Goal: Task Accomplishment & Management: Manage account settings

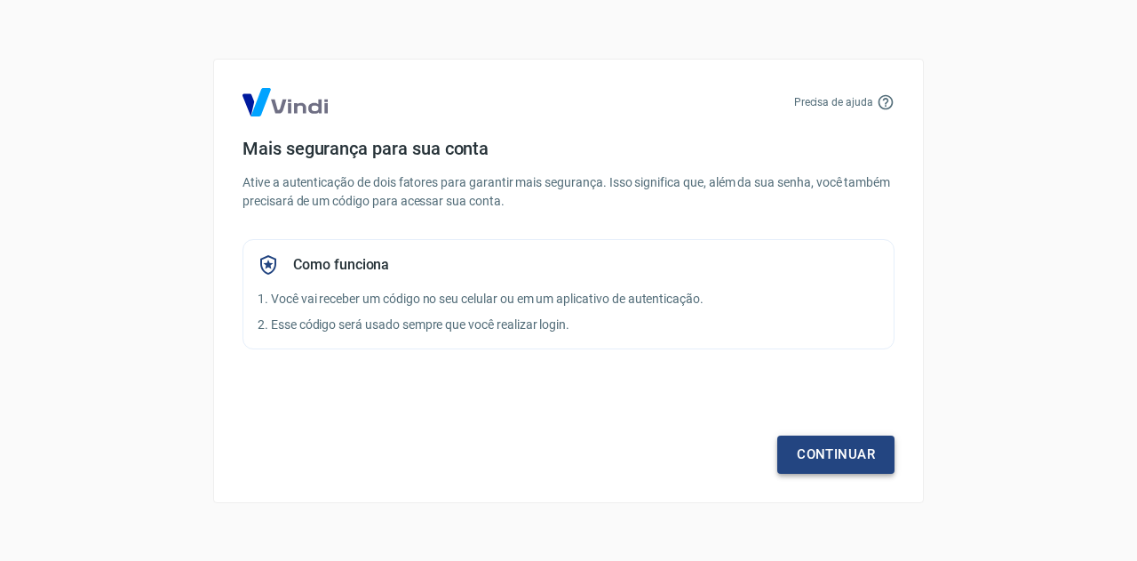
click at [833, 449] on link "Continuar" at bounding box center [835, 453] width 117 height 37
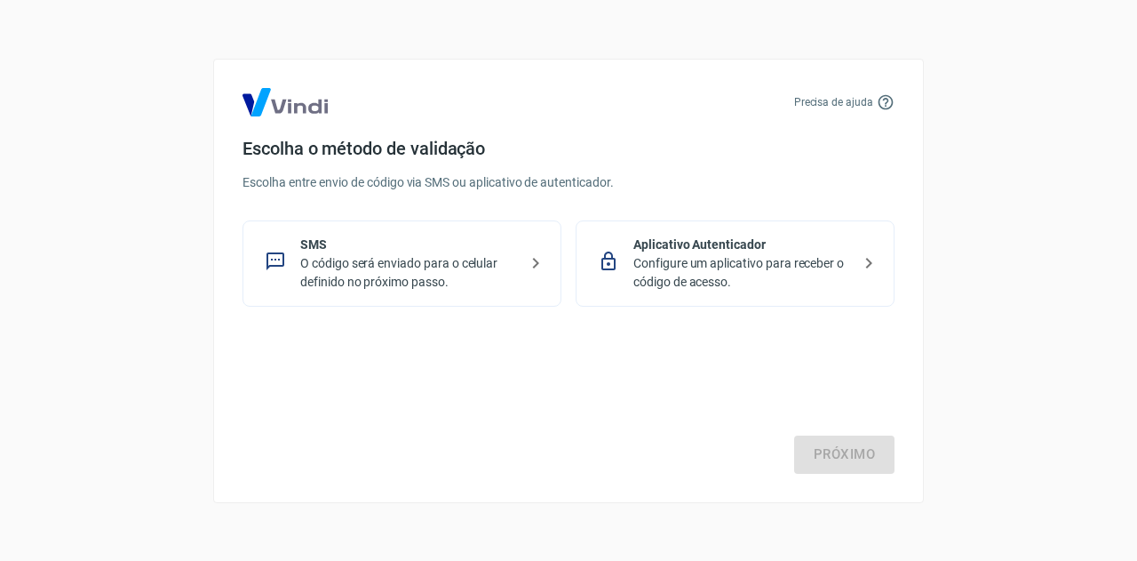
click at [888, 99] on icon at bounding box center [886, 101] width 15 height 15
click at [887, 100] on icon at bounding box center [886, 102] width 18 height 18
click at [863, 258] on icon at bounding box center [868, 262] width 21 height 21
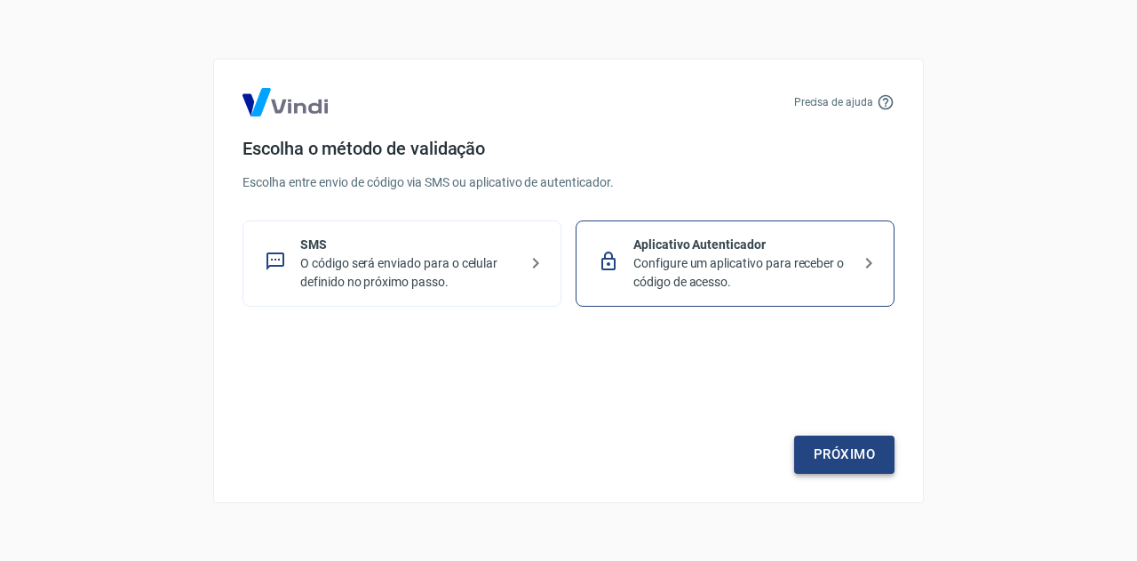
click at [850, 452] on link "Próximo" at bounding box center [844, 453] width 100 height 37
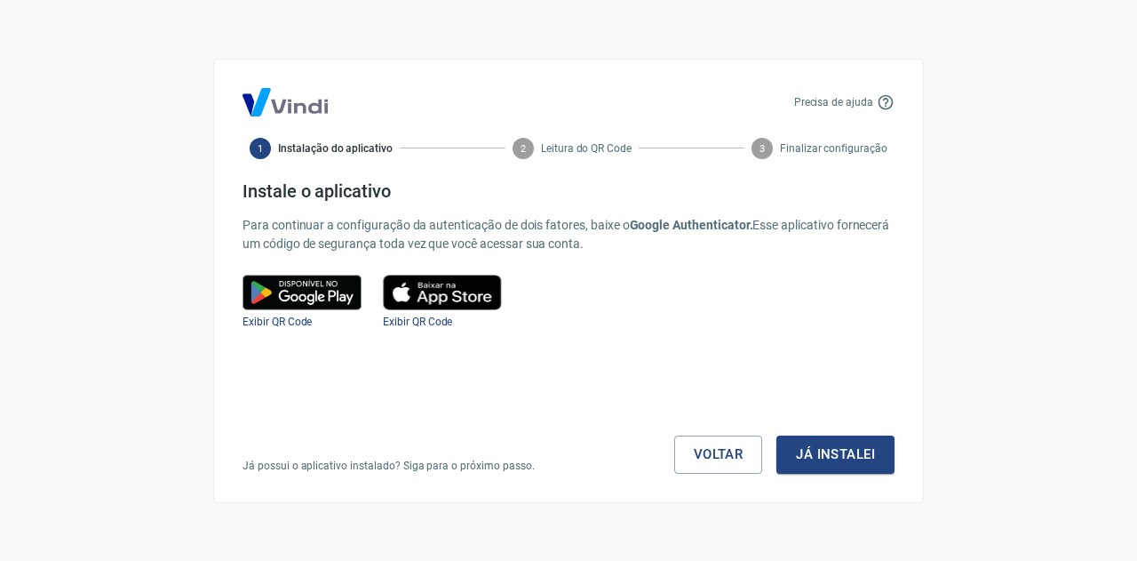
click at [887, 102] on icon at bounding box center [886, 101] width 15 height 15
click at [703, 453] on link "Voltar" at bounding box center [718, 453] width 89 height 37
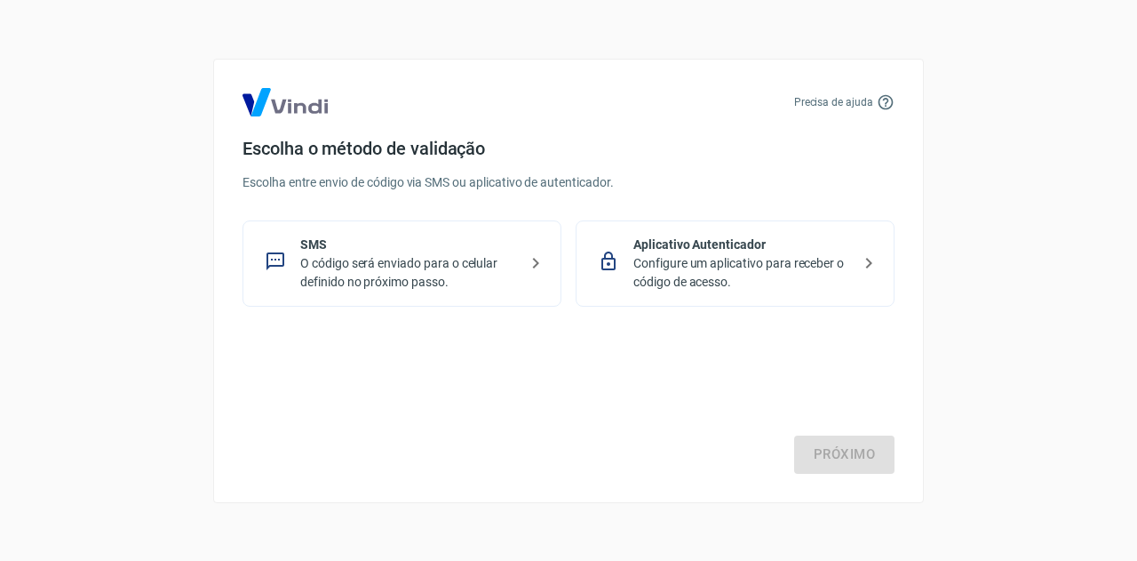
click at [500, 260] on p "O código será enviado para o celular definido no próximo passo." at bounding box center [409, 272] width 218 height 37
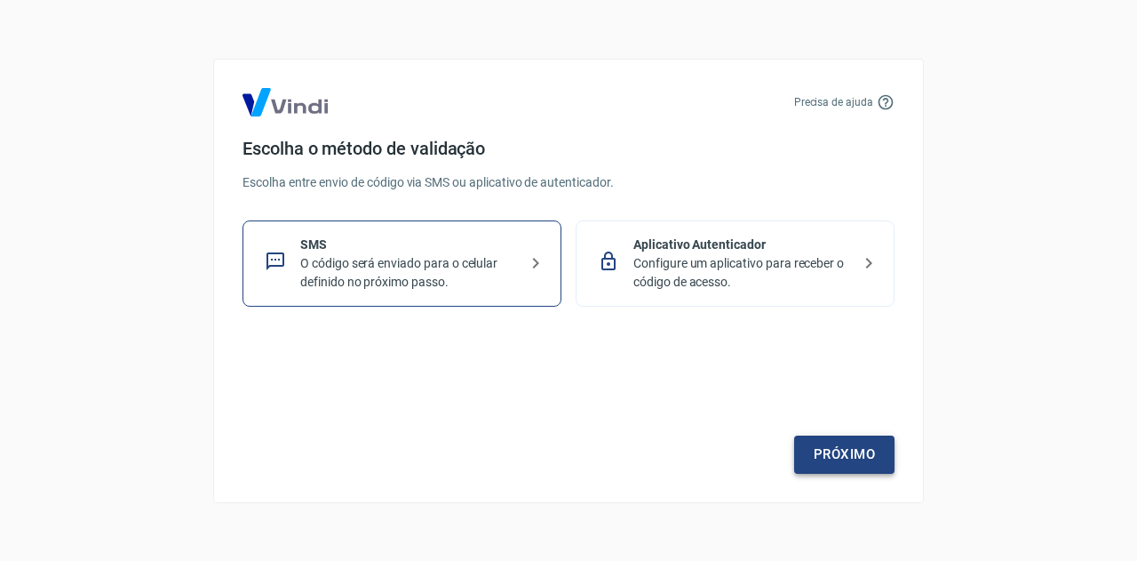
click at [839, 450] on link "Próximo" at bounding box center [844, 453] width 100 height 37
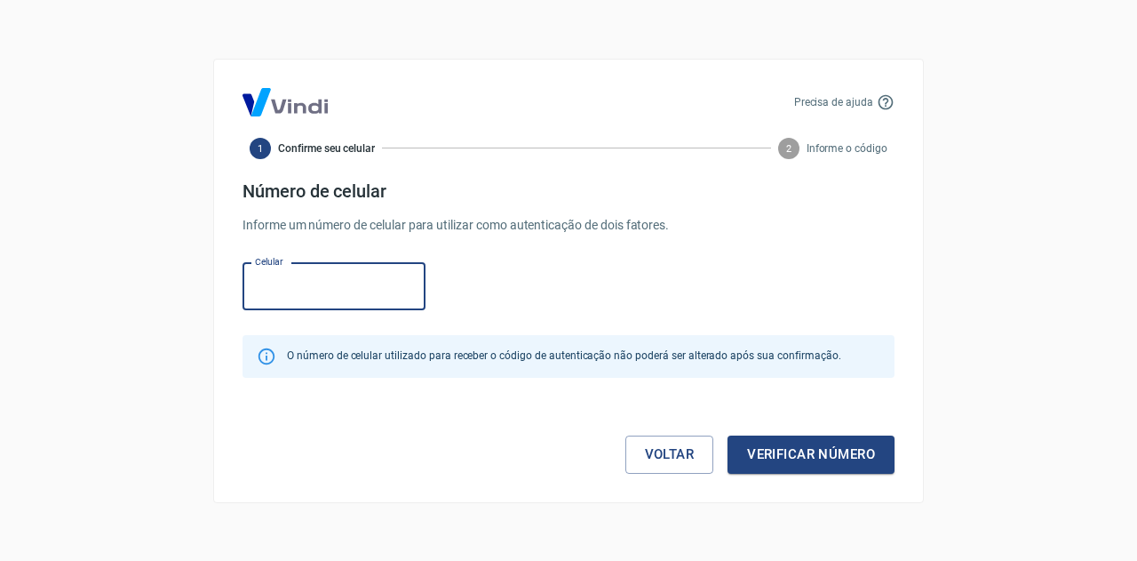
paste input "[PHONE_NUMBER]"
type input "[PHONE_NUMBER]"
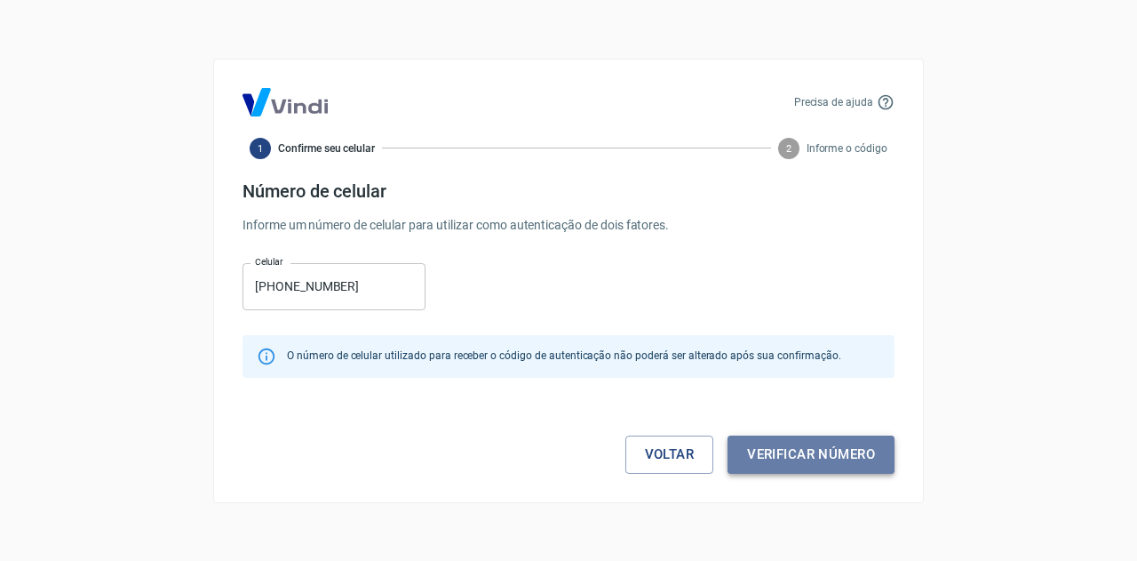
click at [807, 457] on button "Verificar número" at bounding box center [811, 453] width 167 height 37
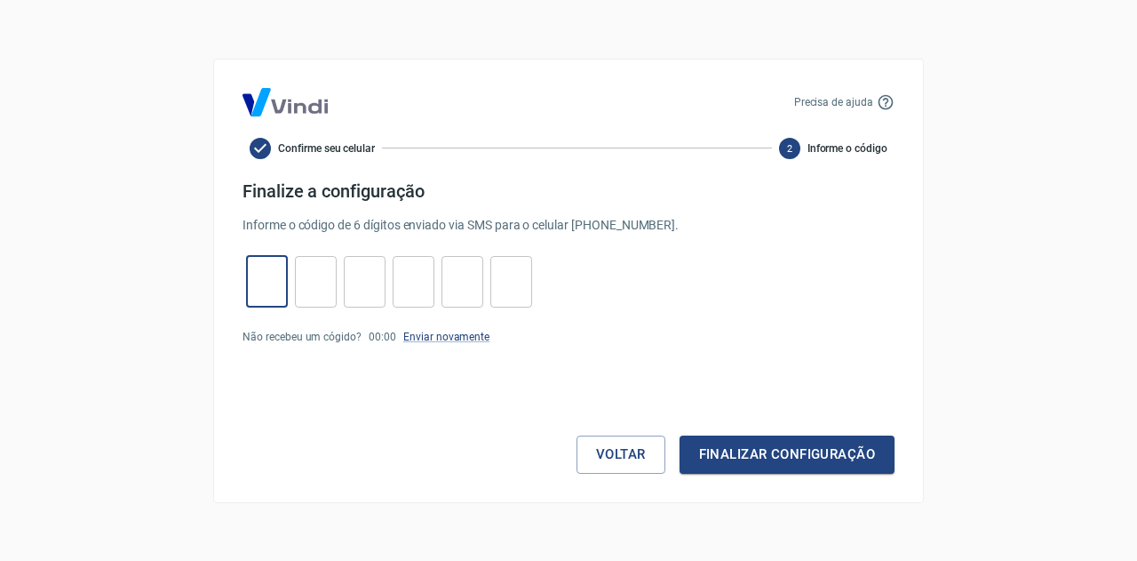
click at [260, 282] on input "tel" at bounding box center [267, 281] width 42 height 38
type input "7"
type input "0"
type input "8"
type input "1"
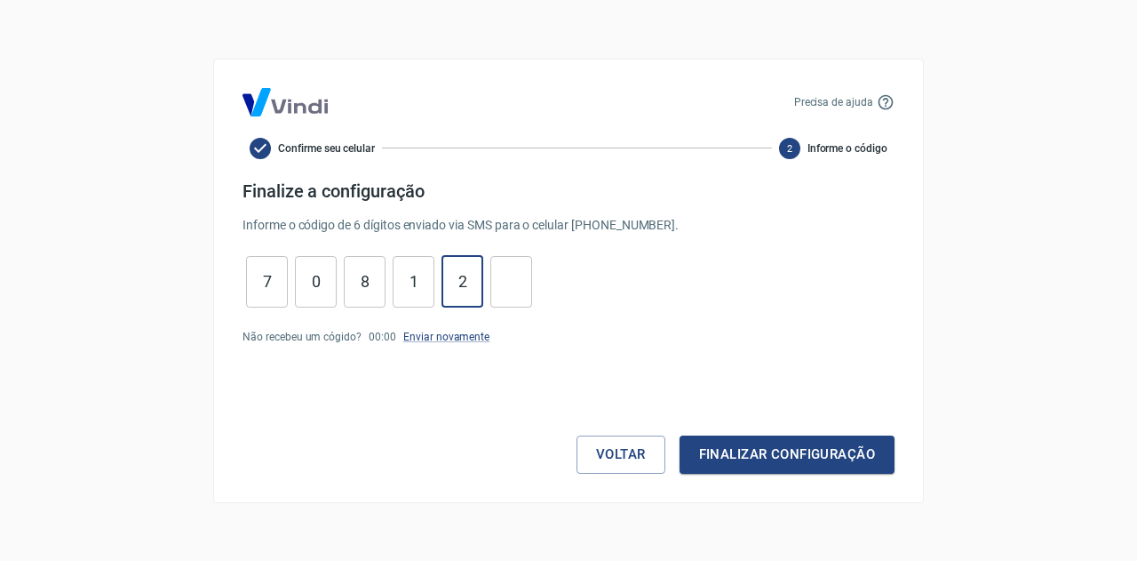
type input "2"
type input "3"
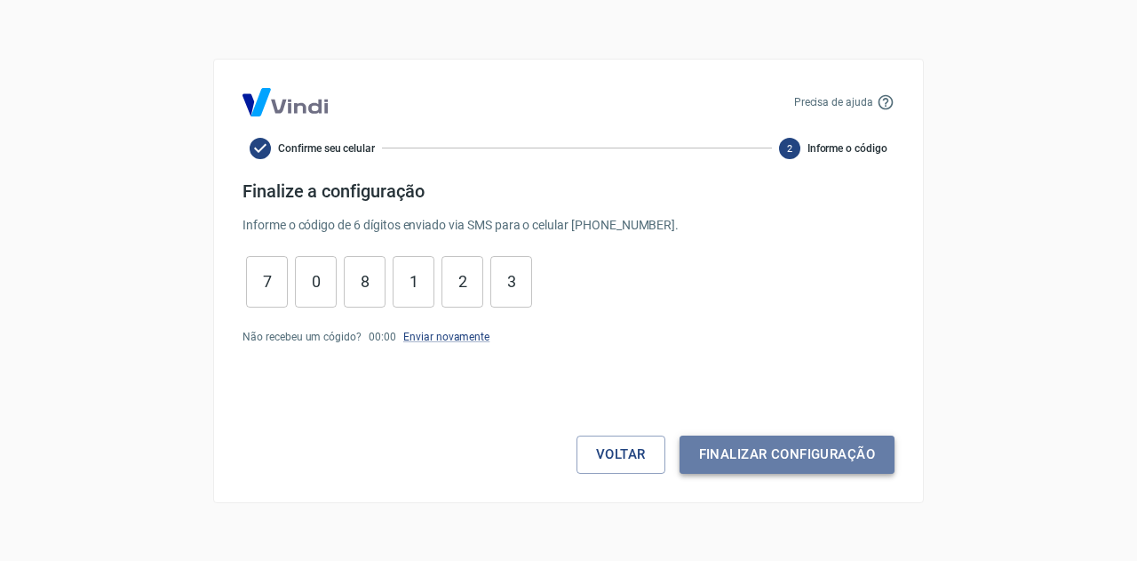
click at [796, 436] on button "Finalizar configuração" at bounding box center [787, 453] width 215 height 37
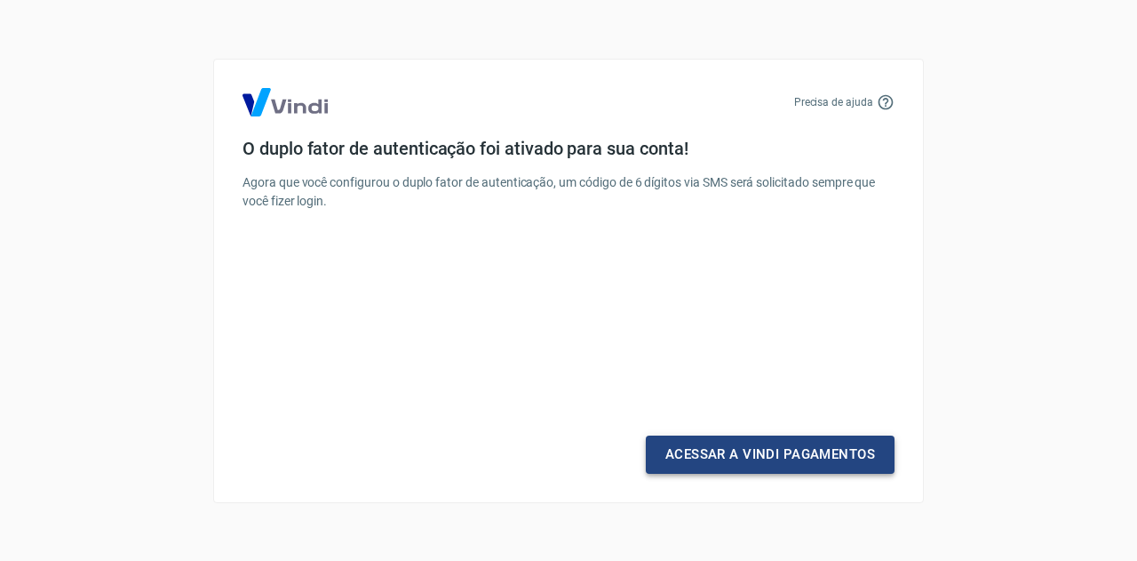
click at [801, 454] on link "Acessar a Vindi Pagamentos" at bounding box center [770, 453] width 249 height 37
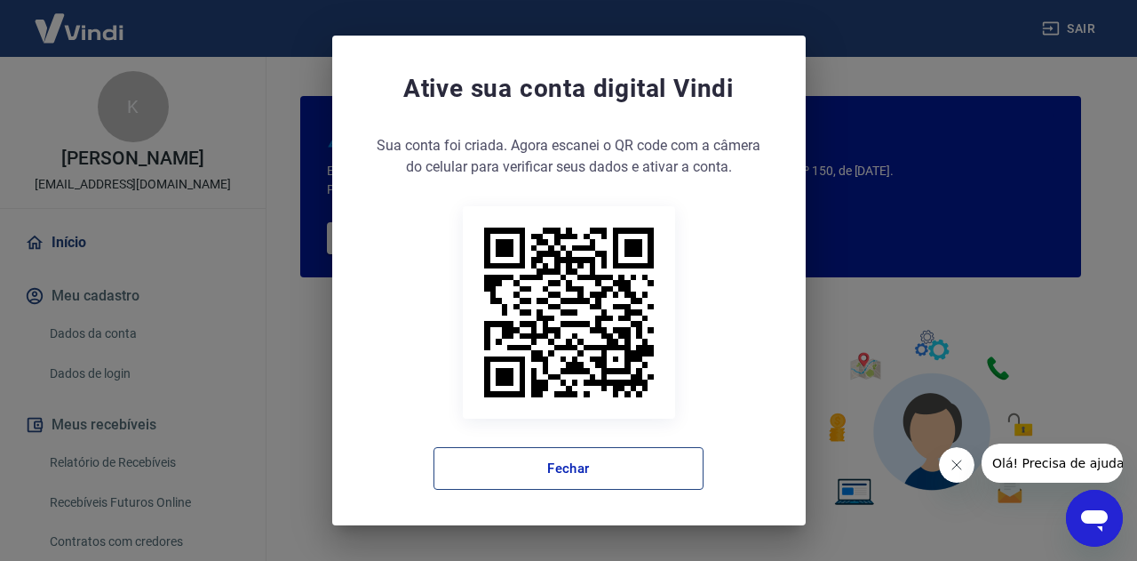
click at [648, 477] on button "Fechar" at bounding box center [568, 468] width 270 height 43
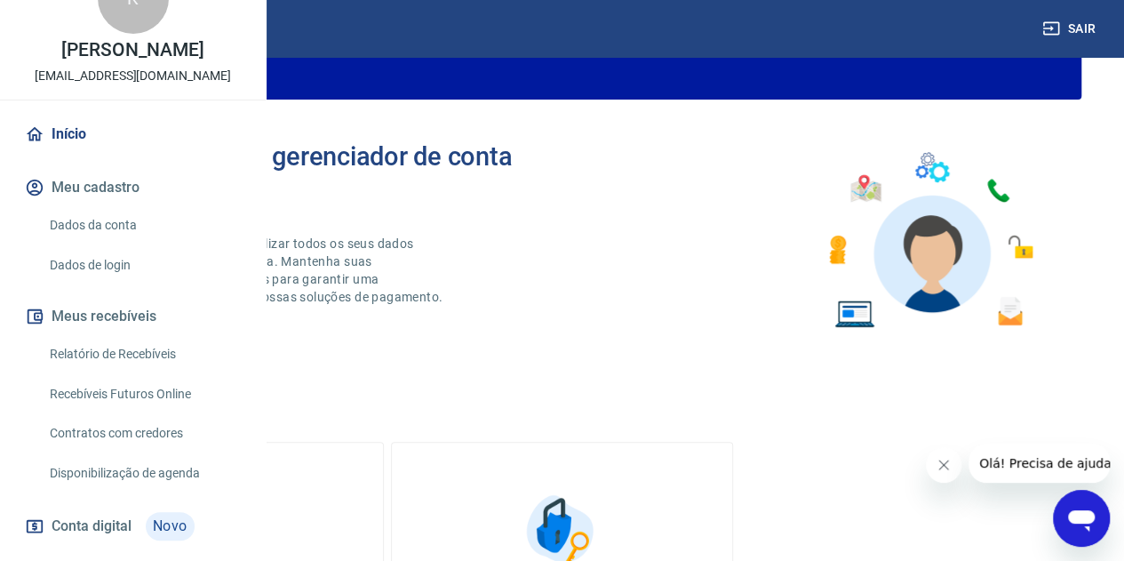
scroll to position [178, 0]
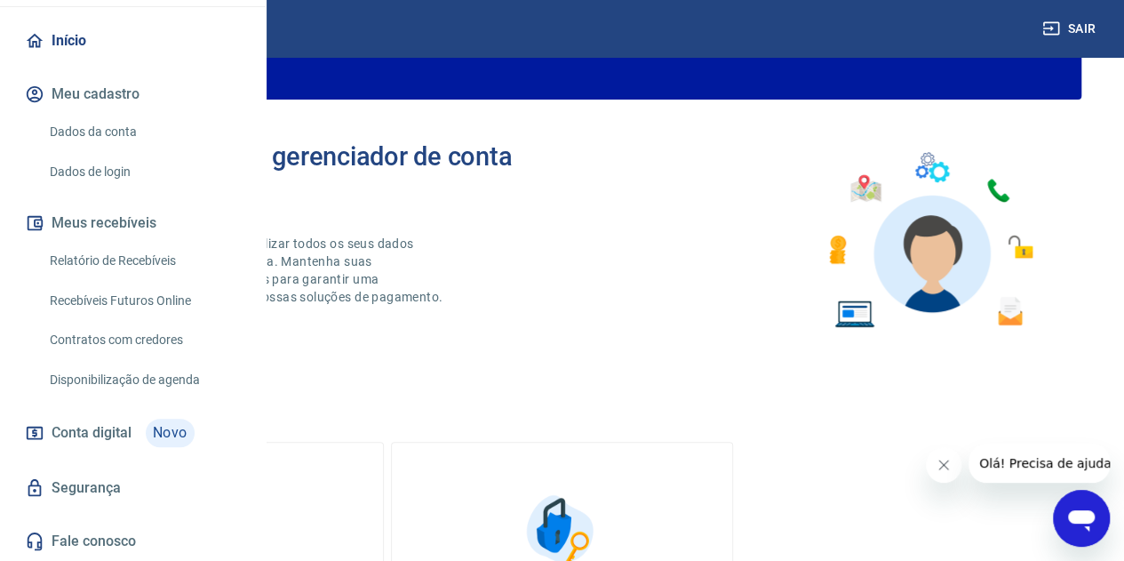
click at [131, 279] on link "Relatório de Recebíveis" at bounding box center [144, 261] width 202 height 36
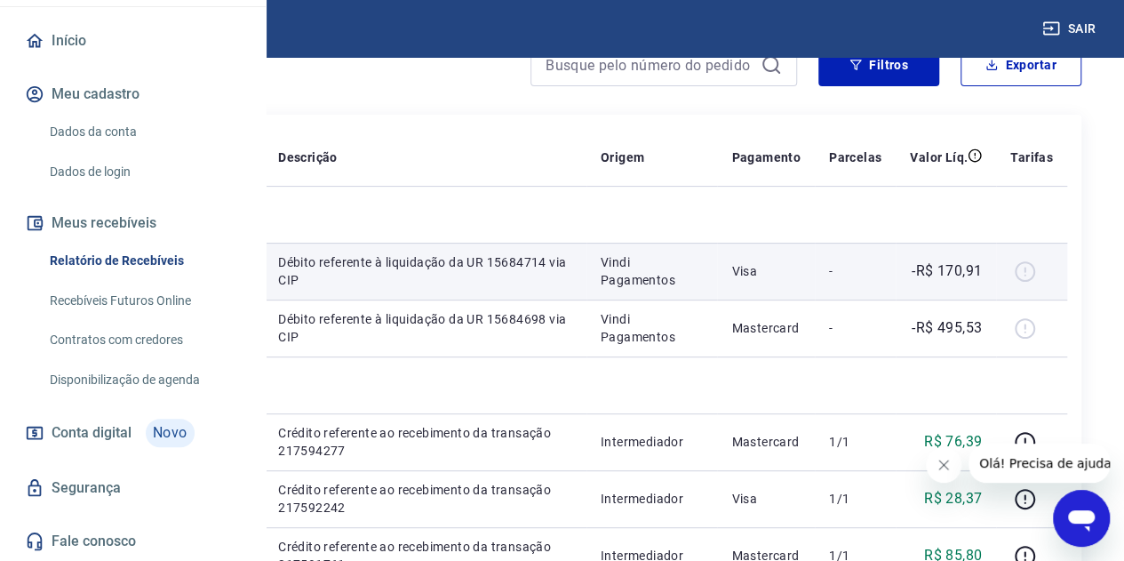
scroll to position [355, 0]
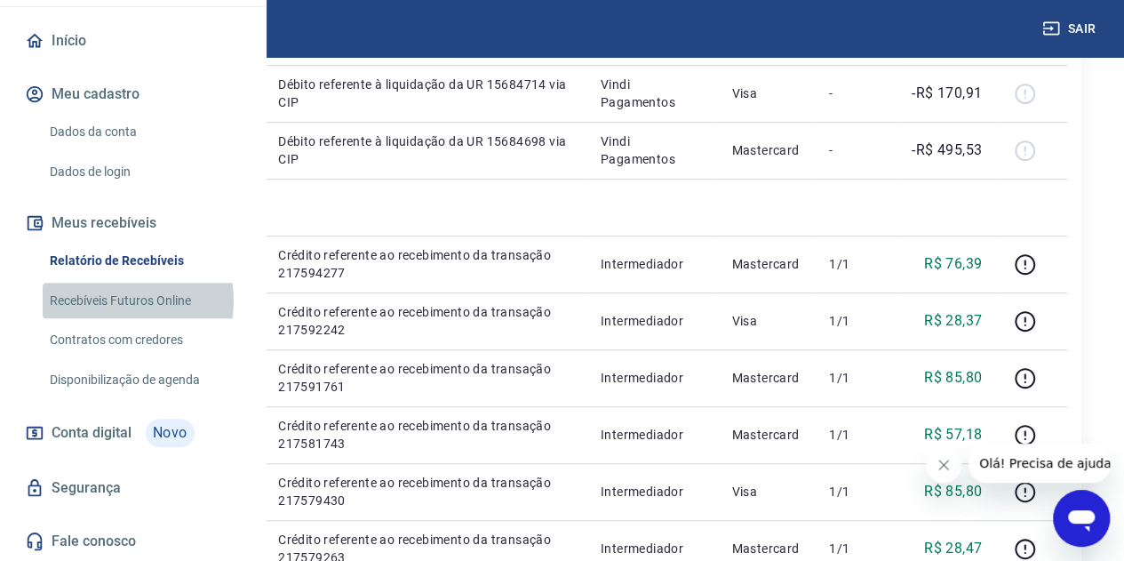
click at [117, 319] on link "Recebíveis Futuros Online" at bounding box center [144, 300] width 202 height 36
